Goal: Navigation & Orientation: Find specific page/section

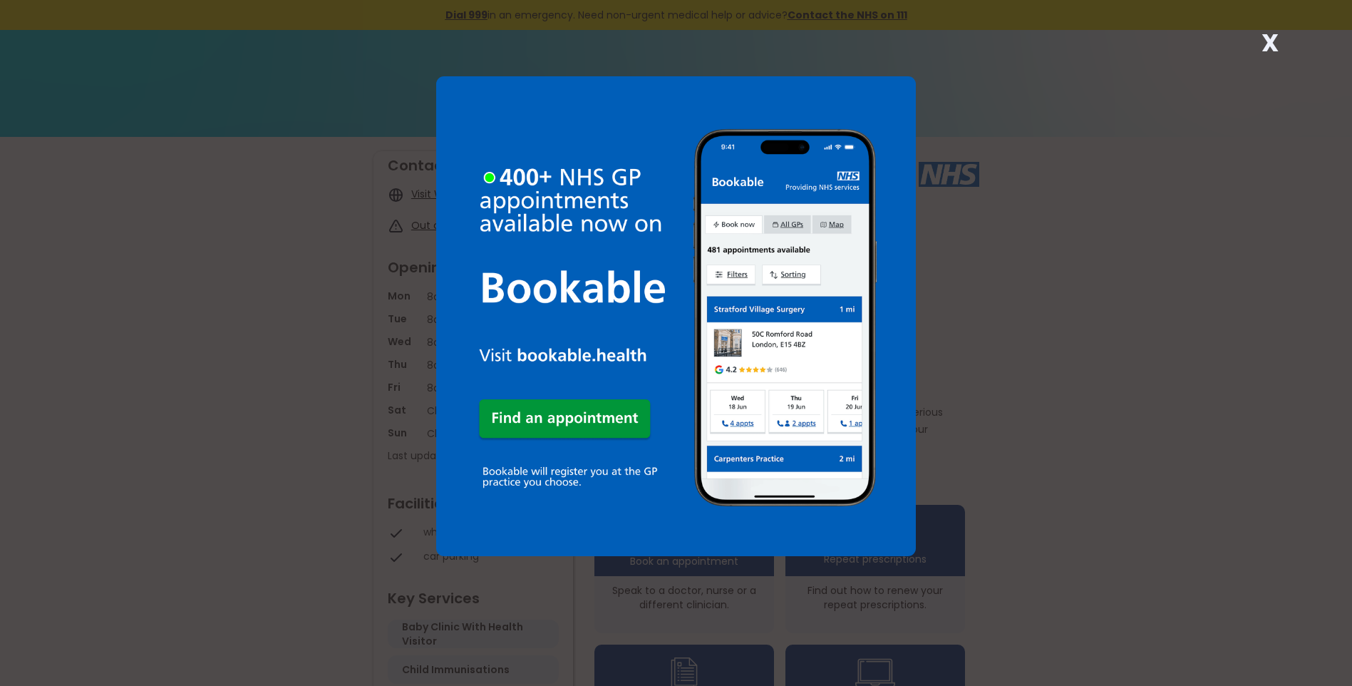
click at [1276, 42] on strong "X" at bounding box center [1269, 43] width 17 height 34
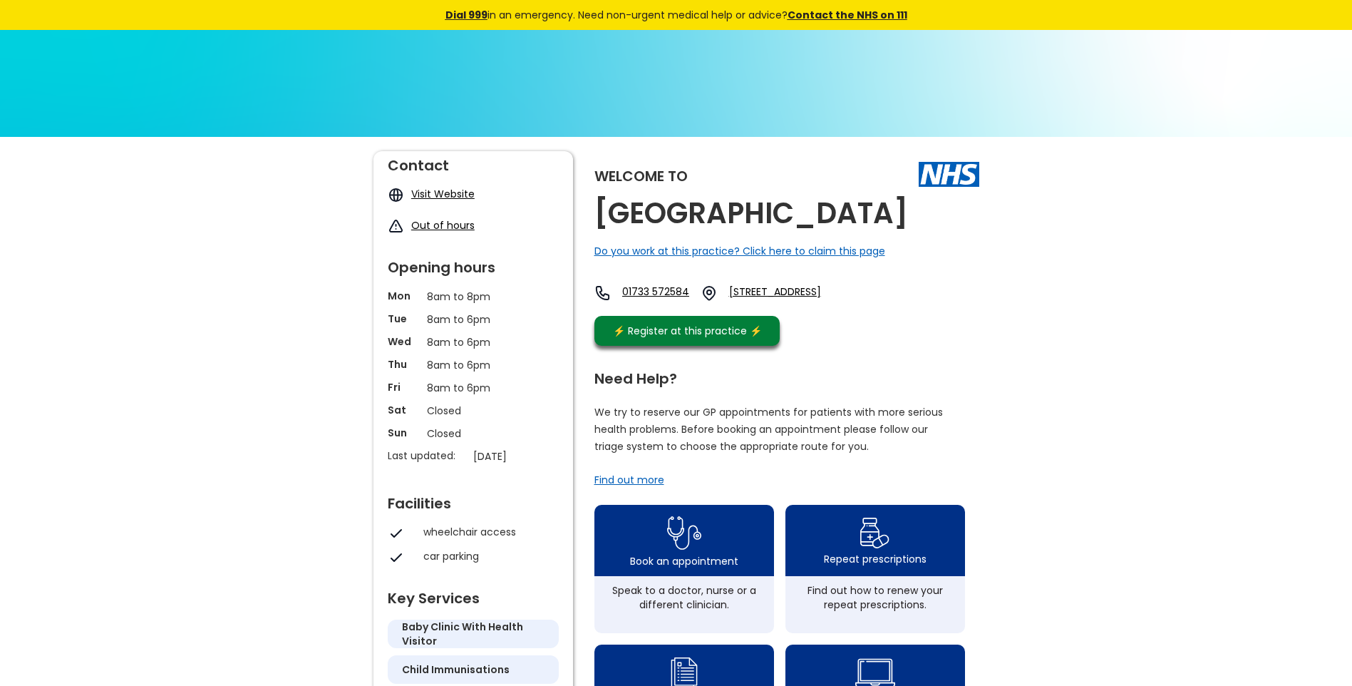
click at [248, 606] on div "Welcome to [GEOGRAPHIC_DATA] Do you work at this practice? Click here to claim …" at bounding box center [676, 691] width 1352 height 1108
